Goal: Download file/media

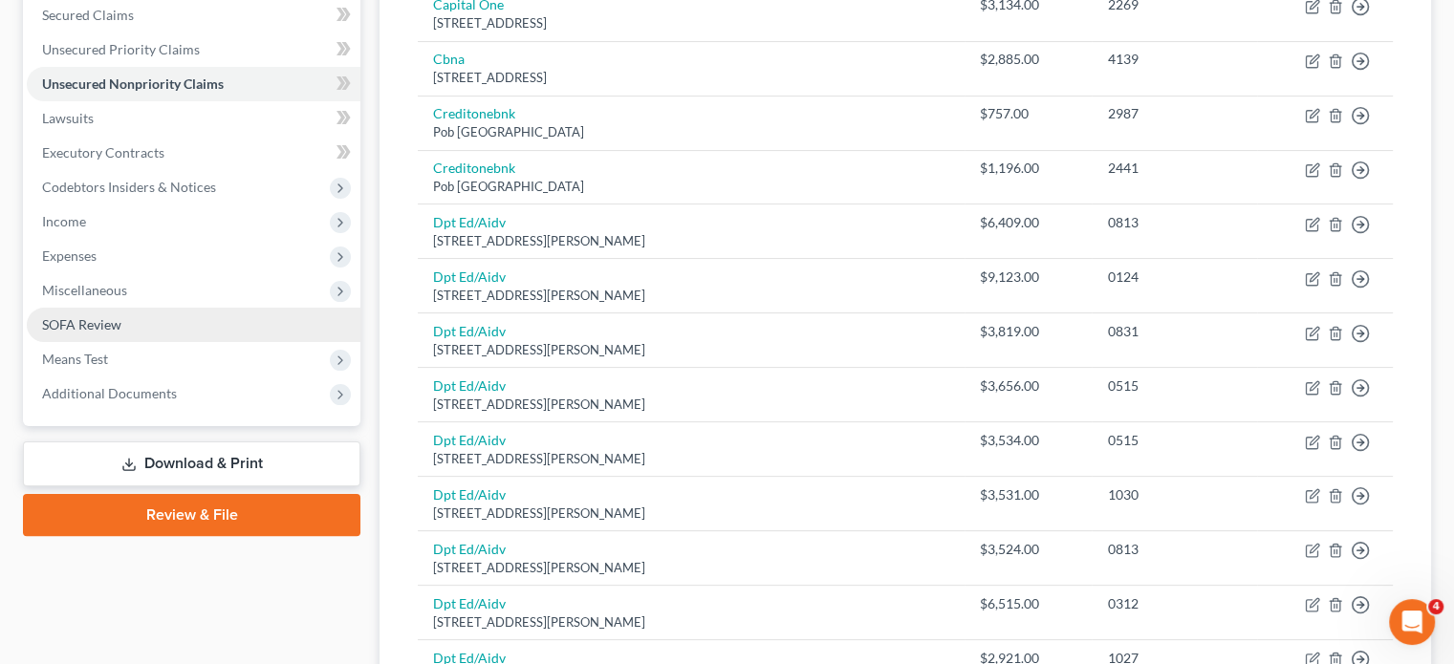
scroll to position [355, 0]
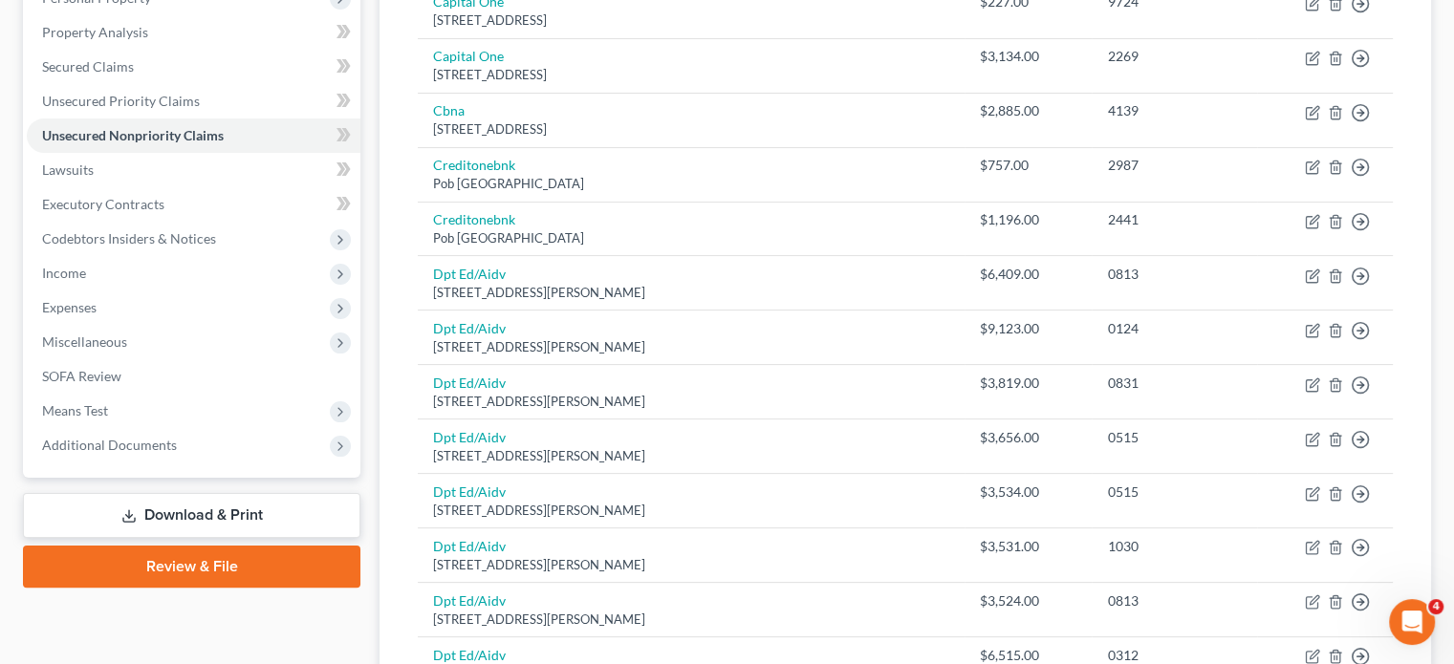
click at [126, 515] on polyline at bounding box center [128, 516] width 7 height 3
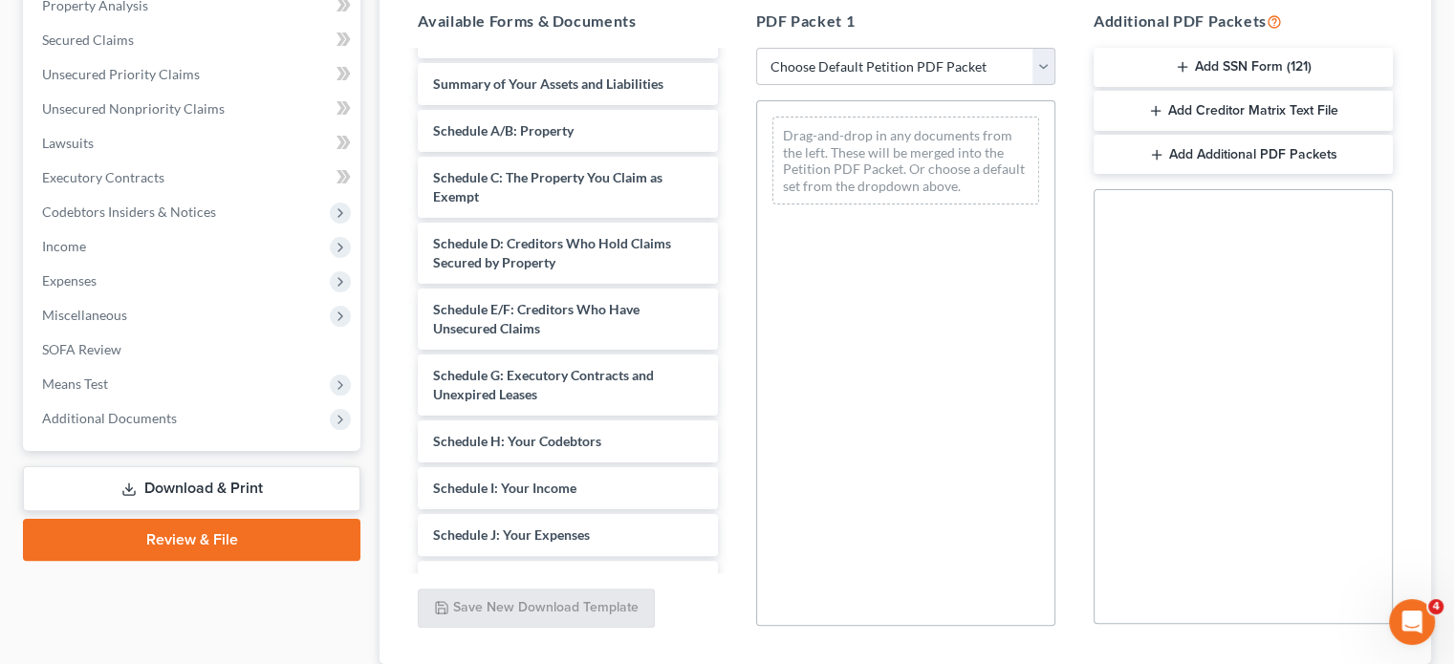
scroll to position [191, 0]
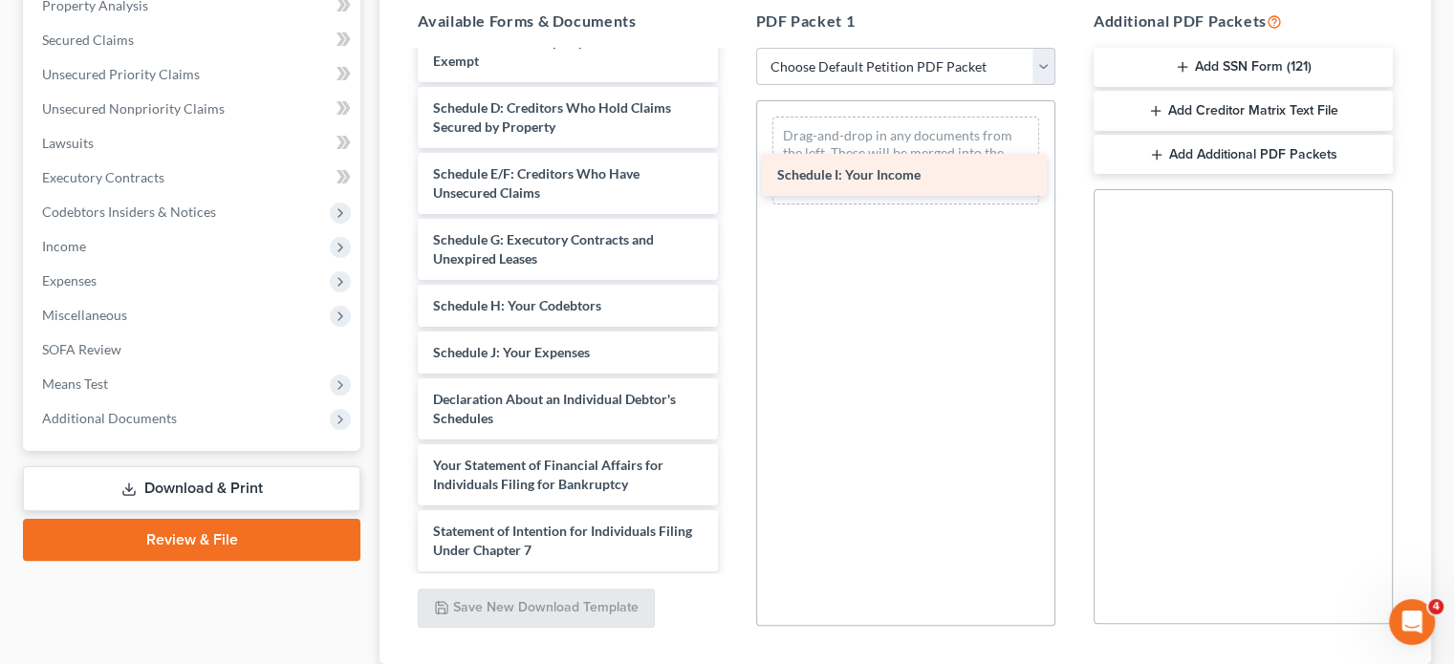
drag, startPoint x: 592, startPoint y: 355, endPoint x: 937, endPoint y: 179, distance: 386.4
click at [732, 179] on div "Schedule I: Your Income Voluntary Petition for Individuals Filing for Bankruptc…" at bounding box center [567, 352] width 330 height 982
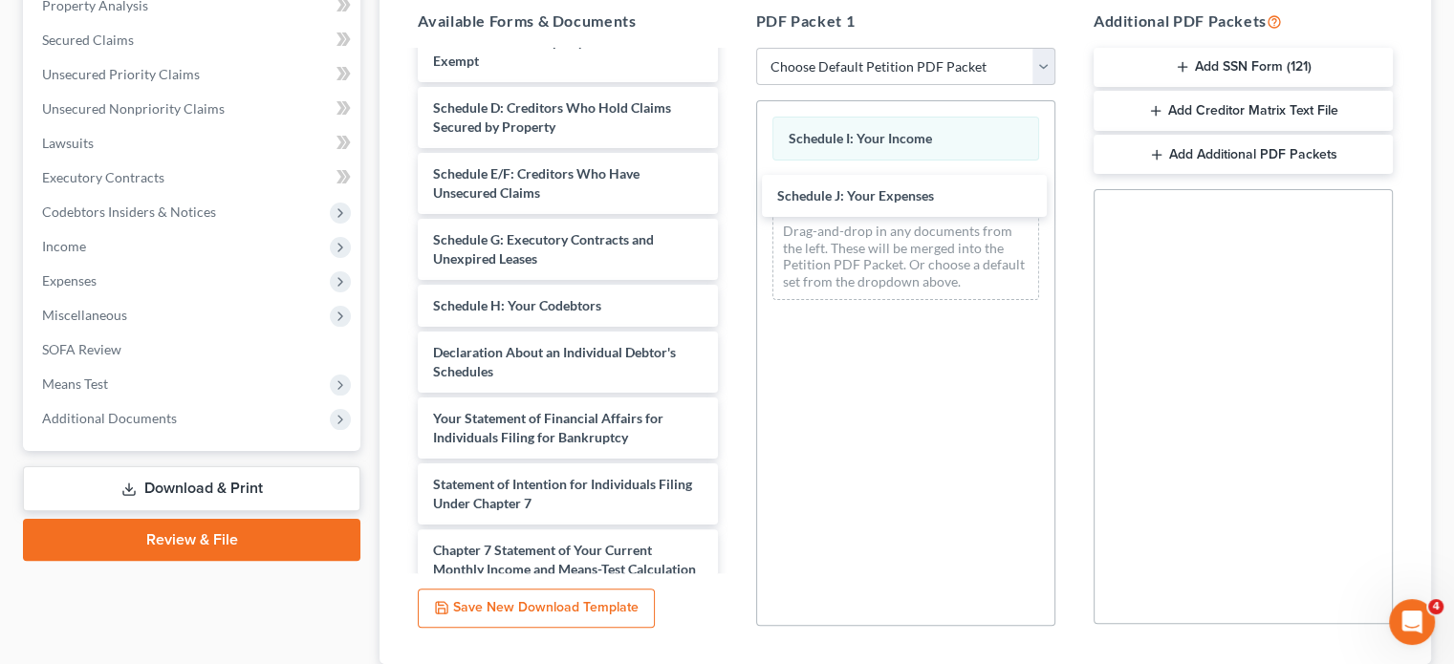
click at [732, 196] on div "Schedule J: Your Expenses Voluntary Petition for Individuals Filing for Bankrup…" at bounding box center [567, 329] width 330 height 936
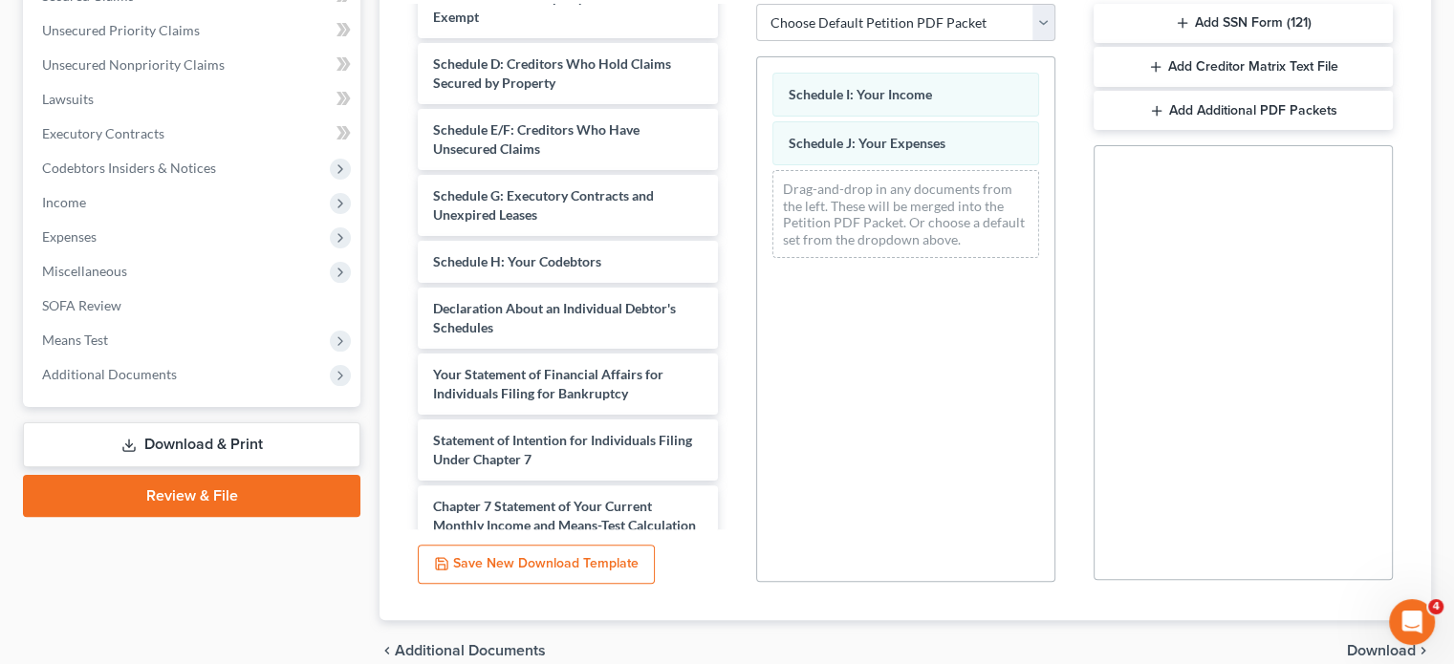
scroll to position [514, 0]
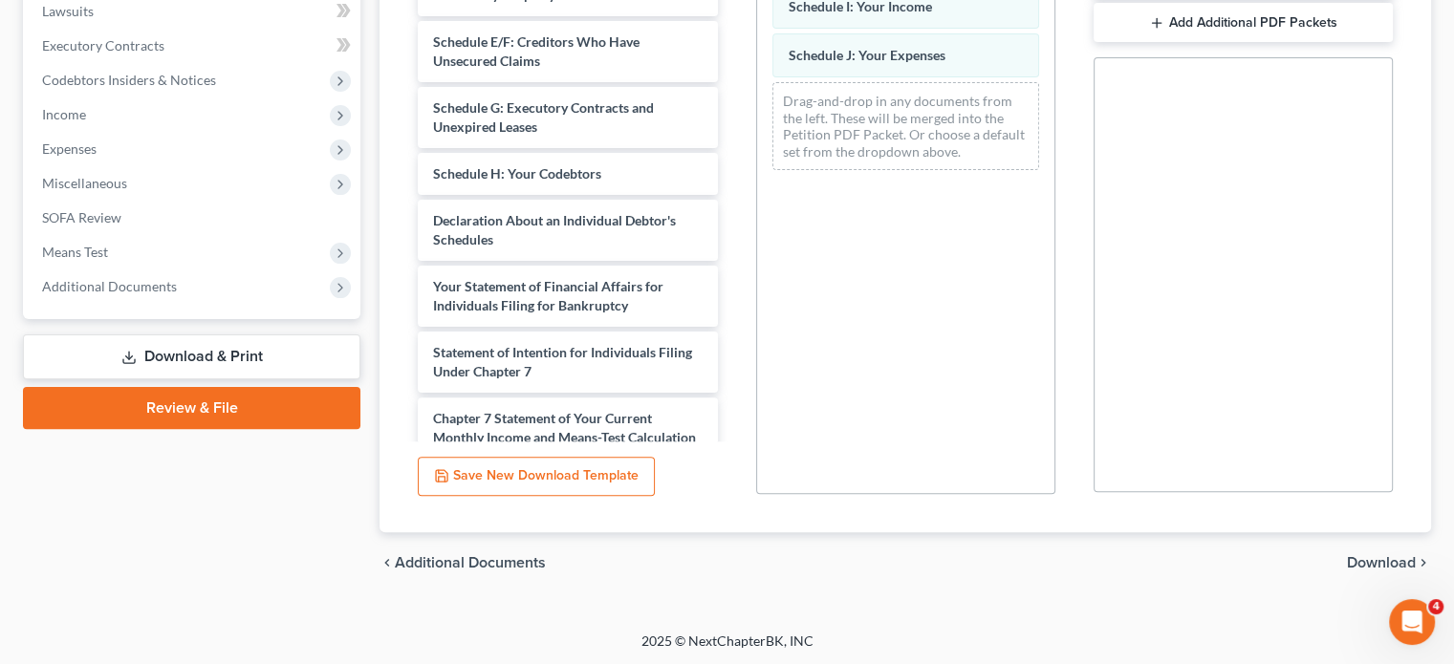
click at [1362, 561] on span "Download" at bounding box center [1380, 562] width 69 height 15
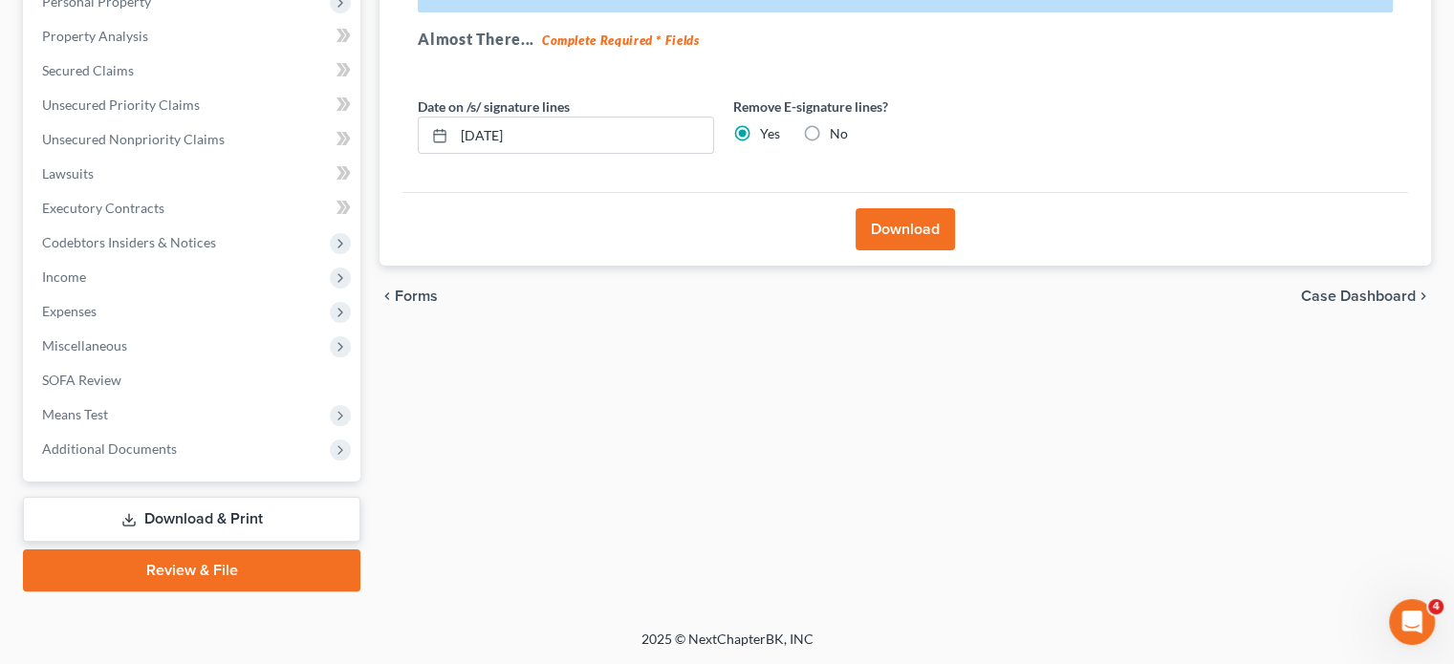
scroll to position [350, 0]
click at [873, 234] on button "Download" at bounding box center [904, 231] width 99 height 42
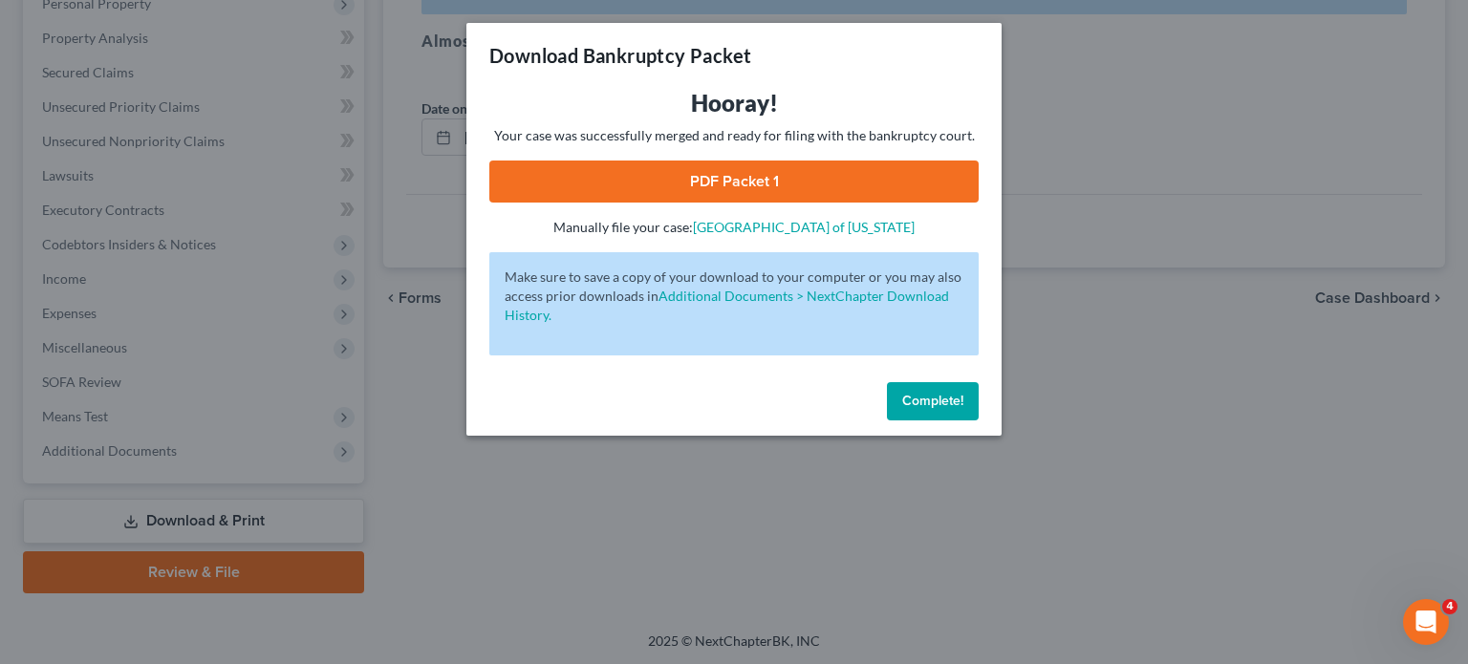
click at [734, 197] on link "PDF Packet 1" at bounding box center [733, 182] width 489 height 42
click at [948, 398] on span "Complete!" at bounding box center [932, 401] width 61 height 16
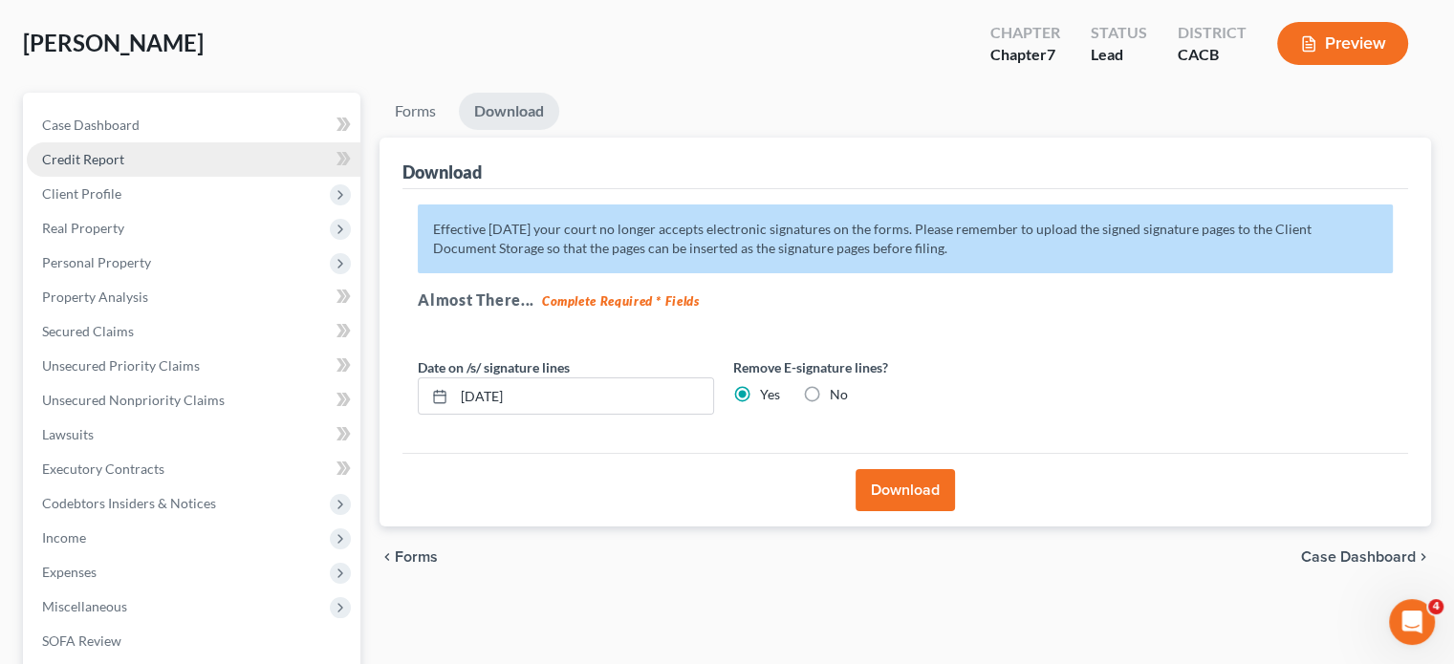
scroll to position [0, 0]
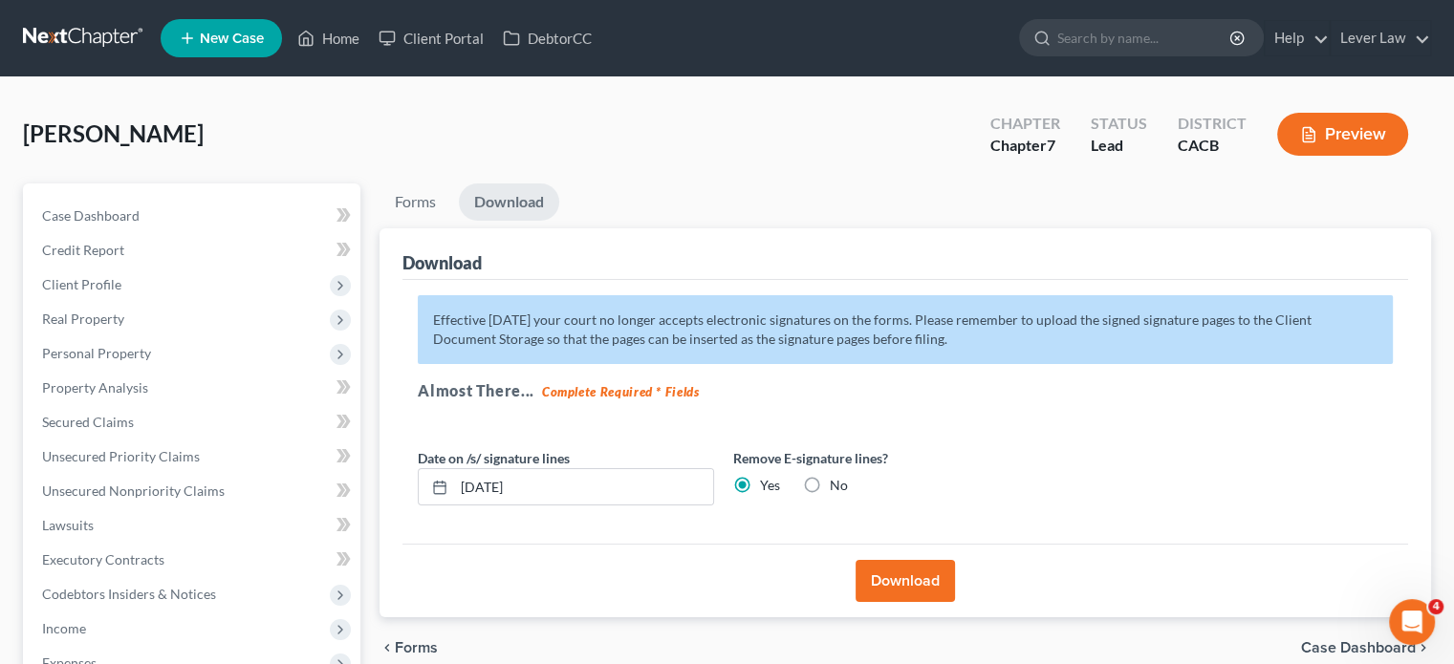
click at [106, 46] on link at bounding box center [84, 38] width 122 height 34
